Goal: Task Accomplishment & Management: Complete application form

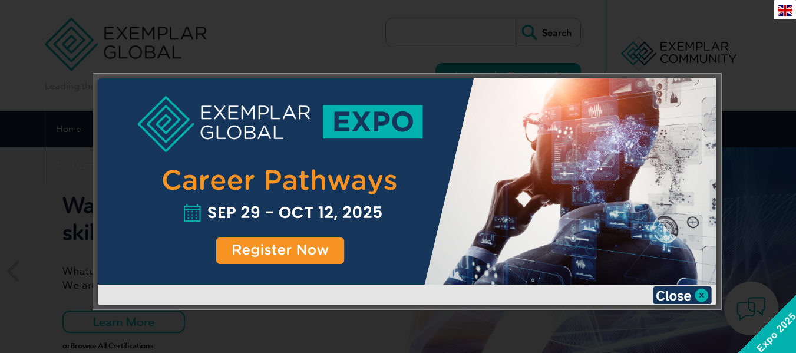
click at [757, 38] on div at bounding box center [398, 176] width 796 height 353
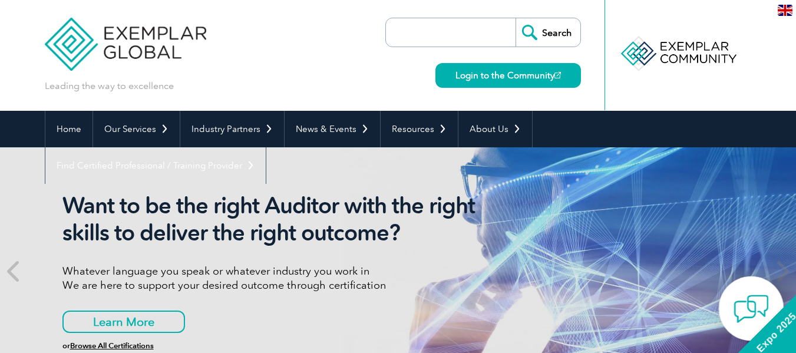
click at [760, 306] on img at bounding box center [751, 308] width 35 height 35
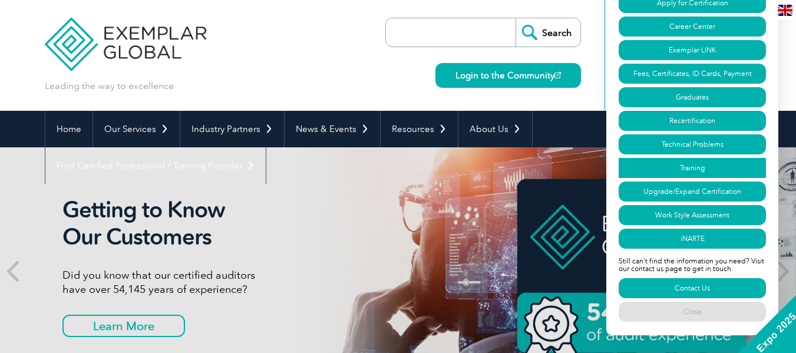
click at [691, 163] on link "Training" at bounding box center [692, 168] width 147 height 20
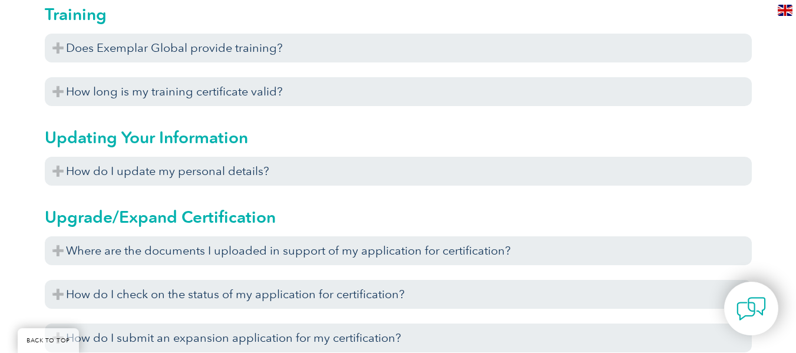
scroll to position [3996, 0]
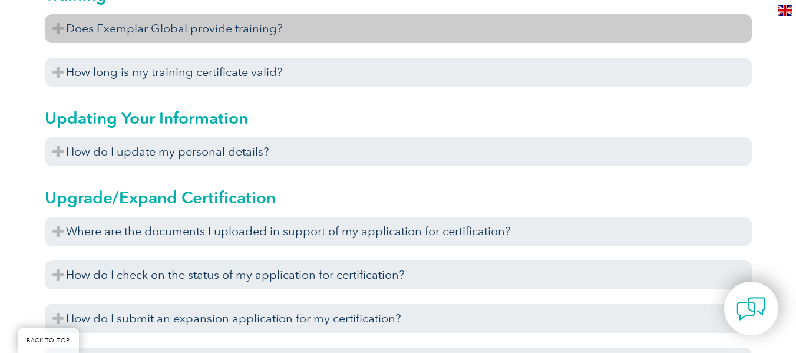
click at [58, 32] on h3 "Does Exemplar Global provide training?" at bounding box center [398, 28] width 707 height 29
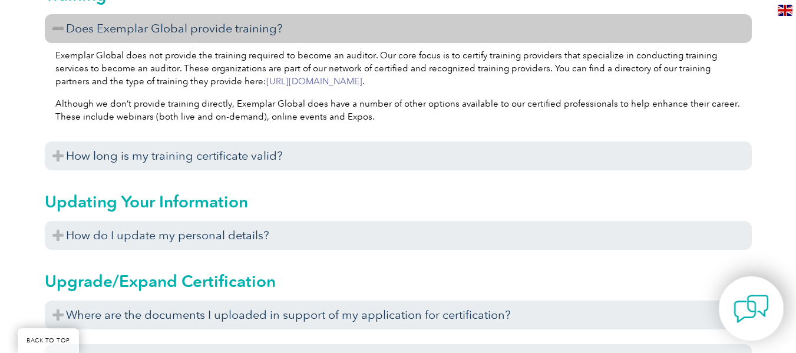
click at [740, 299] on img at bounding box center [751, 308] width 35 height 35
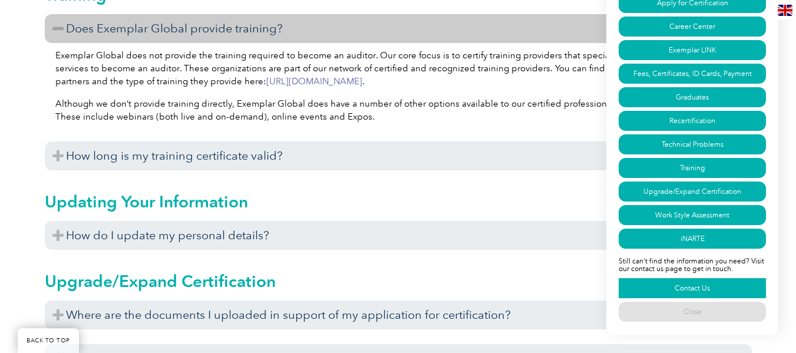
click at [699, 285] on link "Contact Us" at bounding box center [692, 288] width 147 height 20
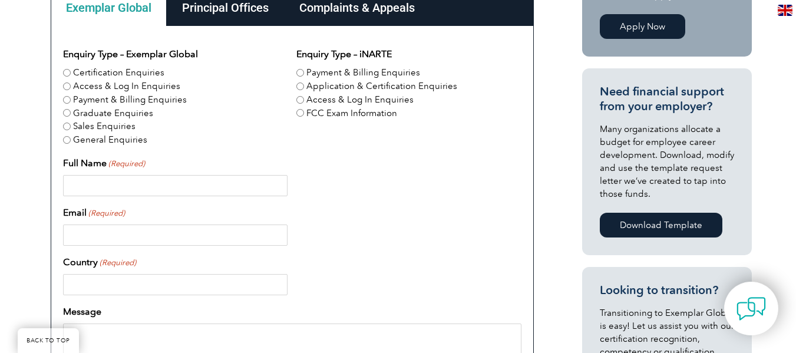
scroll to position [372, 0]
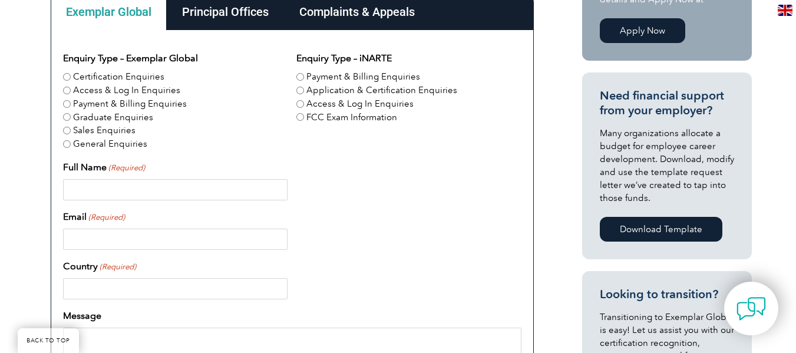
click at [134, 80] on label "Certification Enquiries" at bounding box center [118, 77] width 91 height 14
click at [71, 80] on input "Certification Enquiries" at bounding box center [67, 77] width 8 height 8
radio input "true"
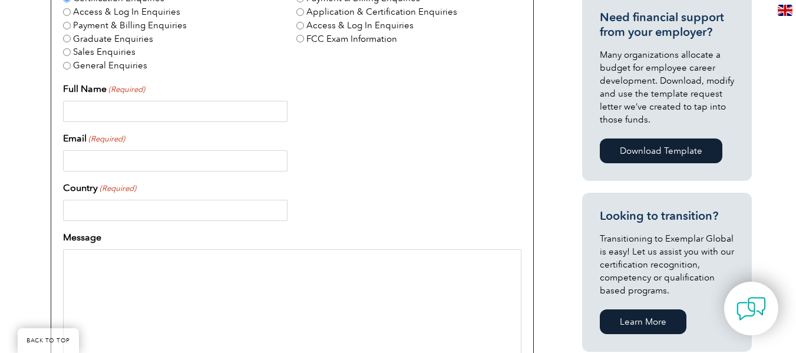
scroll to position [453, 0]
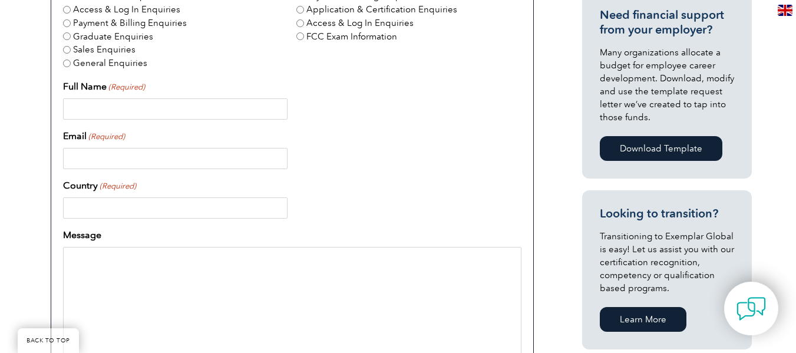
click at [162, 107] on input "Full Name (Required)" at bounding box center [175, 108] width 225 height 21
type input "Mahesh"
type input "[EMAIL_ADDRESS][DOMAIN_NAME]"
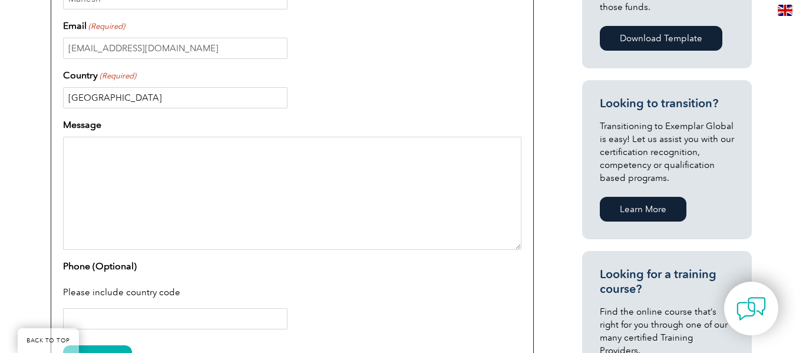
scroll to position [566, 0]
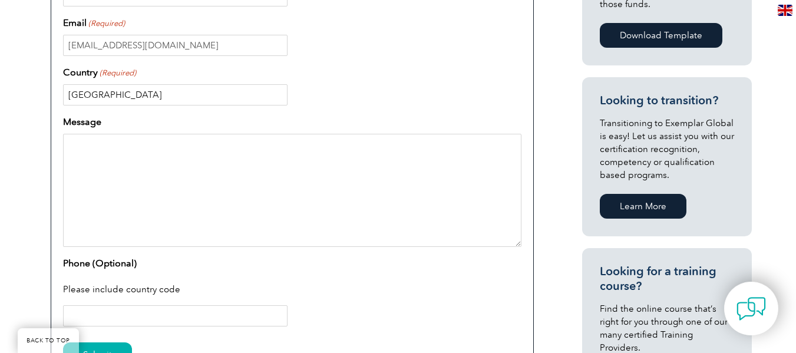
type input "[GEOGRAPHIC_DATA]"
click at [204, 189] on textarea "Message" at bounding box center [292, 190] width 458 height 113
paste textarea "ISO 42001:2023 AIMS Artificial Intelligence Management System Lead Implementer"
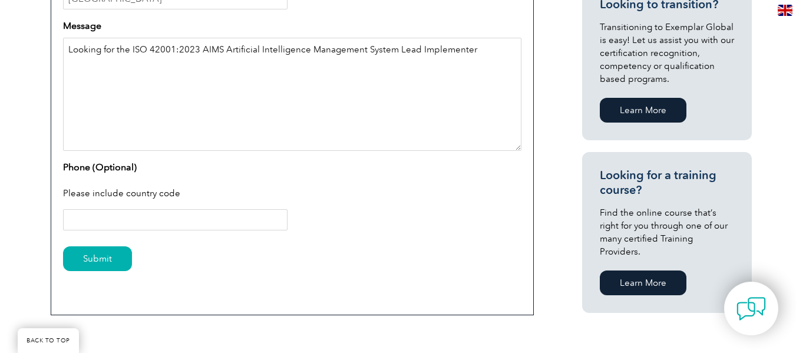
scroll to position [663, 0]
type textarea "Looking for the ISO 42001:2023 AIMS Artificial Intelligence Management System L…"
click at [193, 217] on input "Phone (Optional)" at bounding box center [175, 219] width 225 height 21
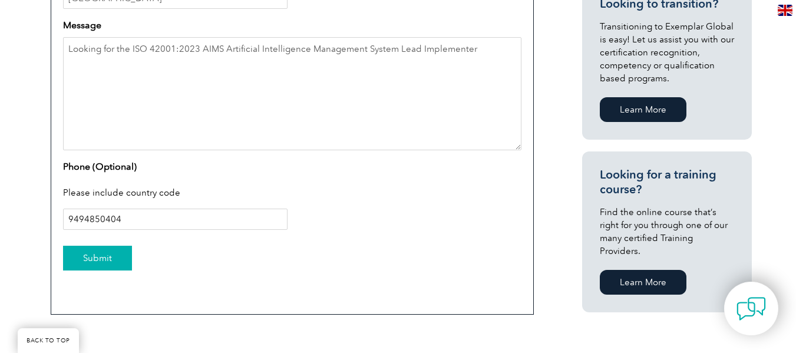
type input "9494850404"
click at [95, 264] on input "Submit" at bounding box center [97, 258] width 69 height 25
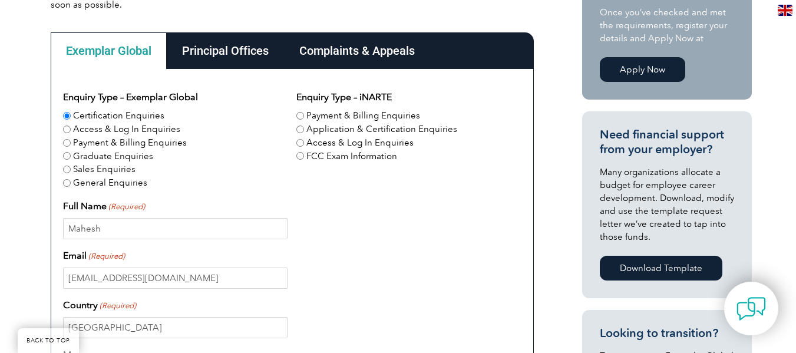
scroll to position [357, 0]
